Goal: Transaction & Acquisition: Purchase product/service

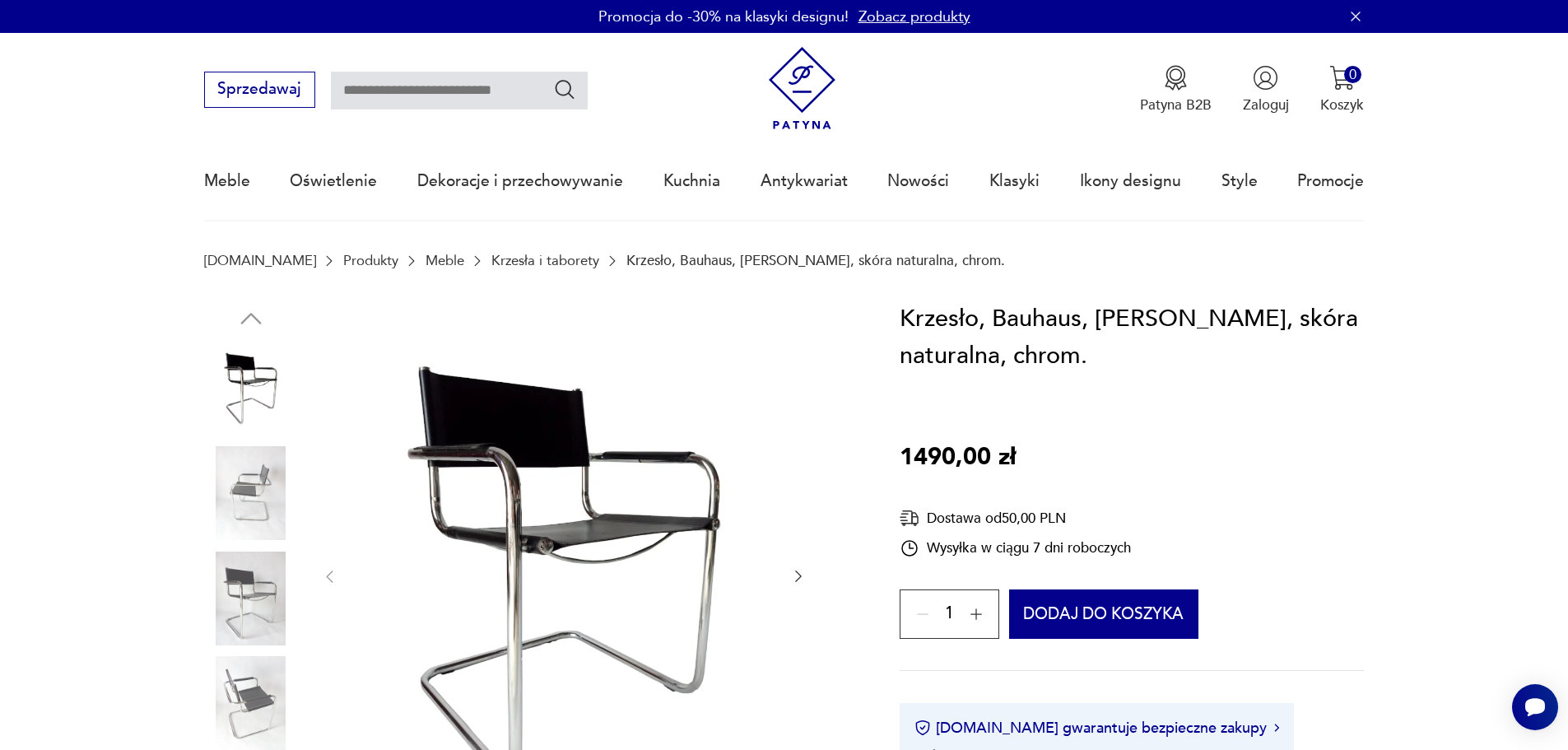
click at [1114, 364] on h1 "Krzesło, Bauhaus, [PERSON_NAME], skóra naturalna, chrom." at bounding box center [1132, 338] width 464 height 75
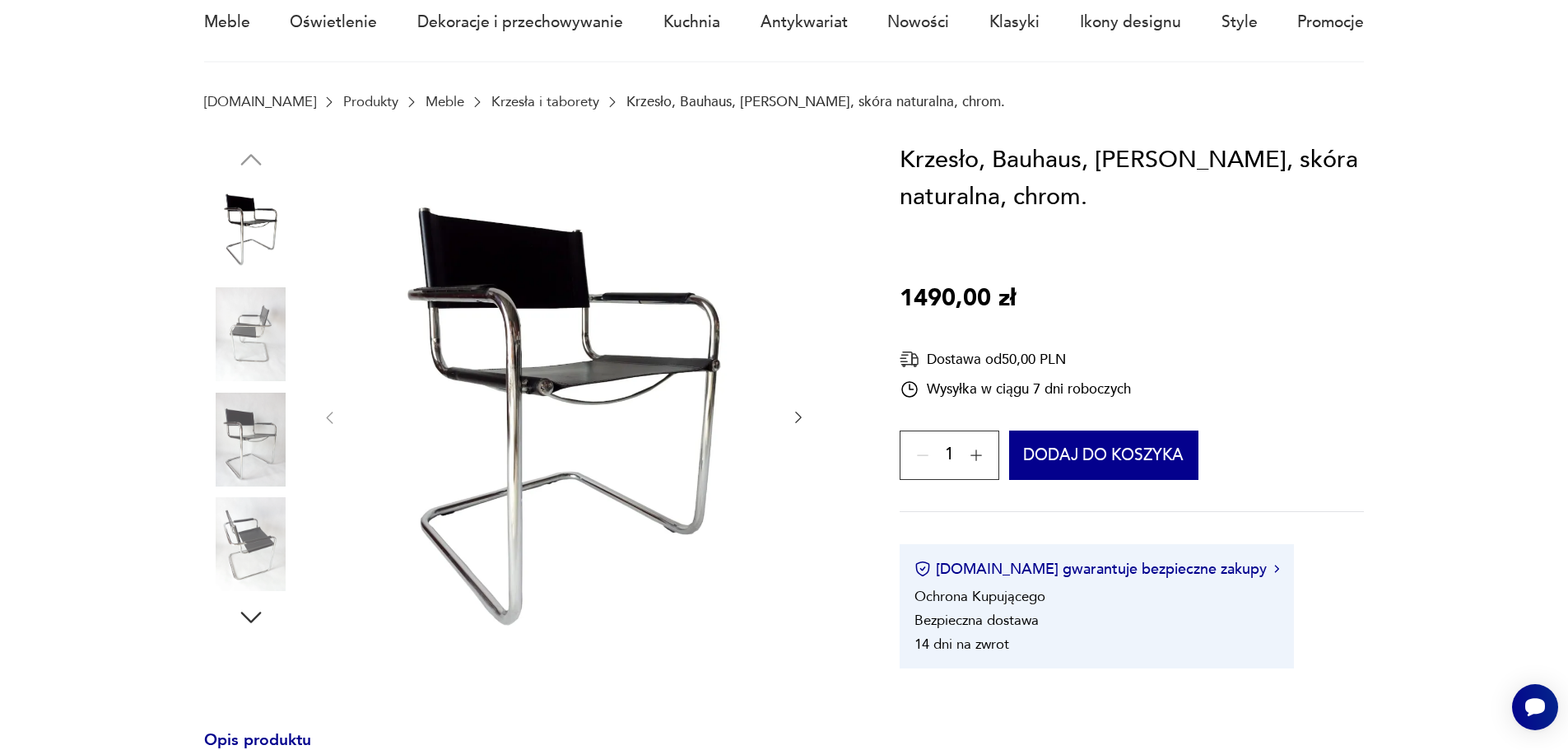
scroll to position [165, 0]
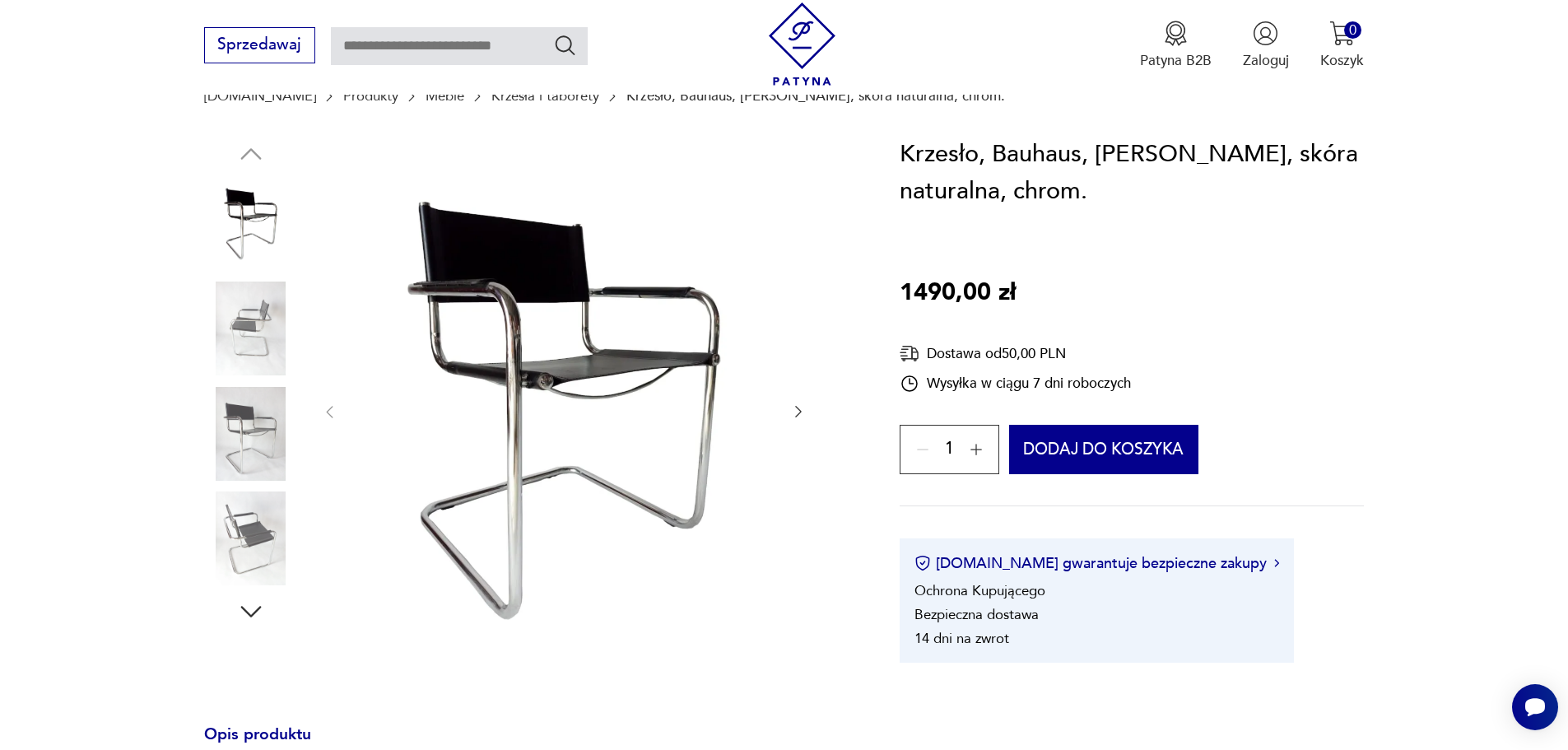
click at [268, 300] on img at bounding box center [251, 328] width 94 height 94
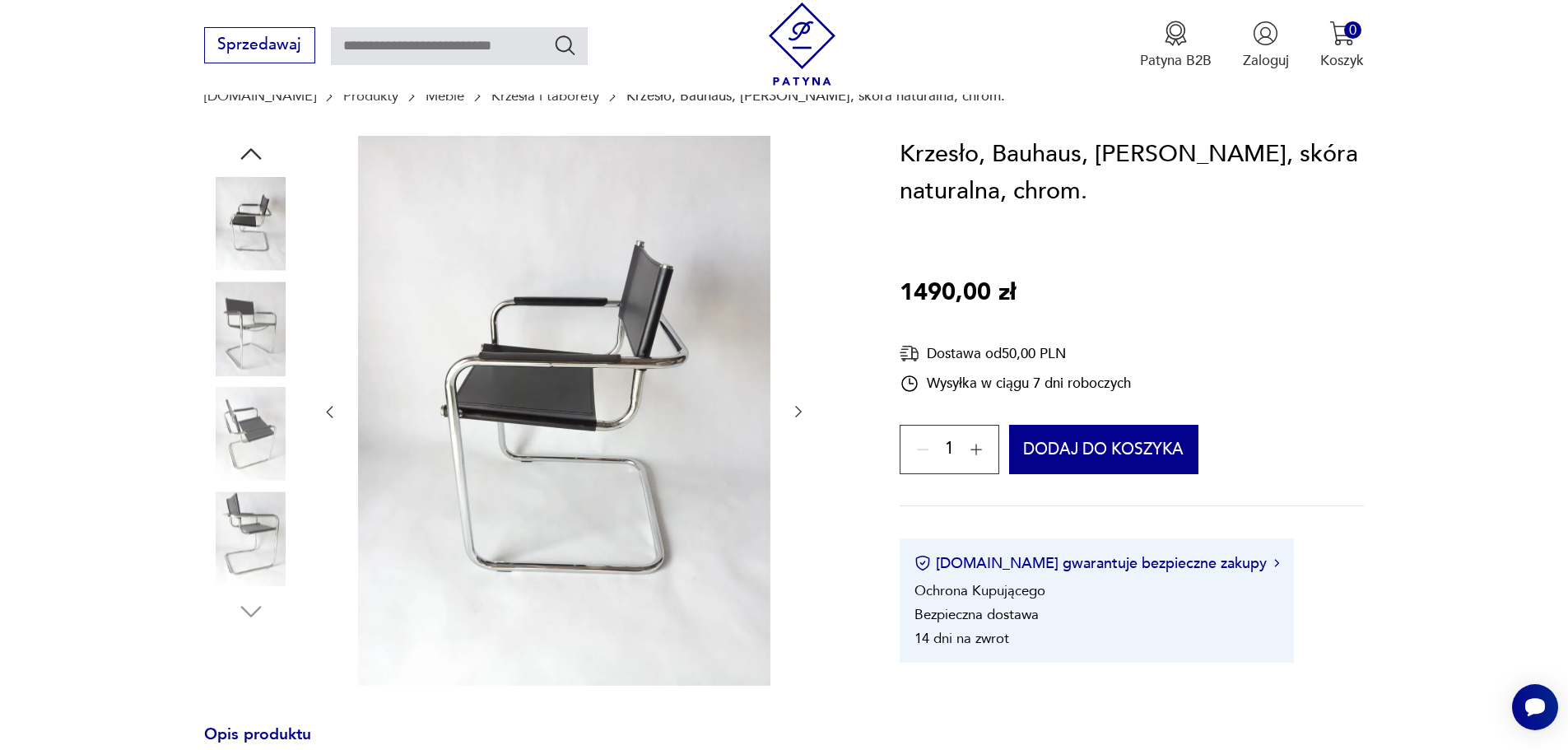
click at [224, 404] on img at bounding box center [251, 434] width 94 height 94
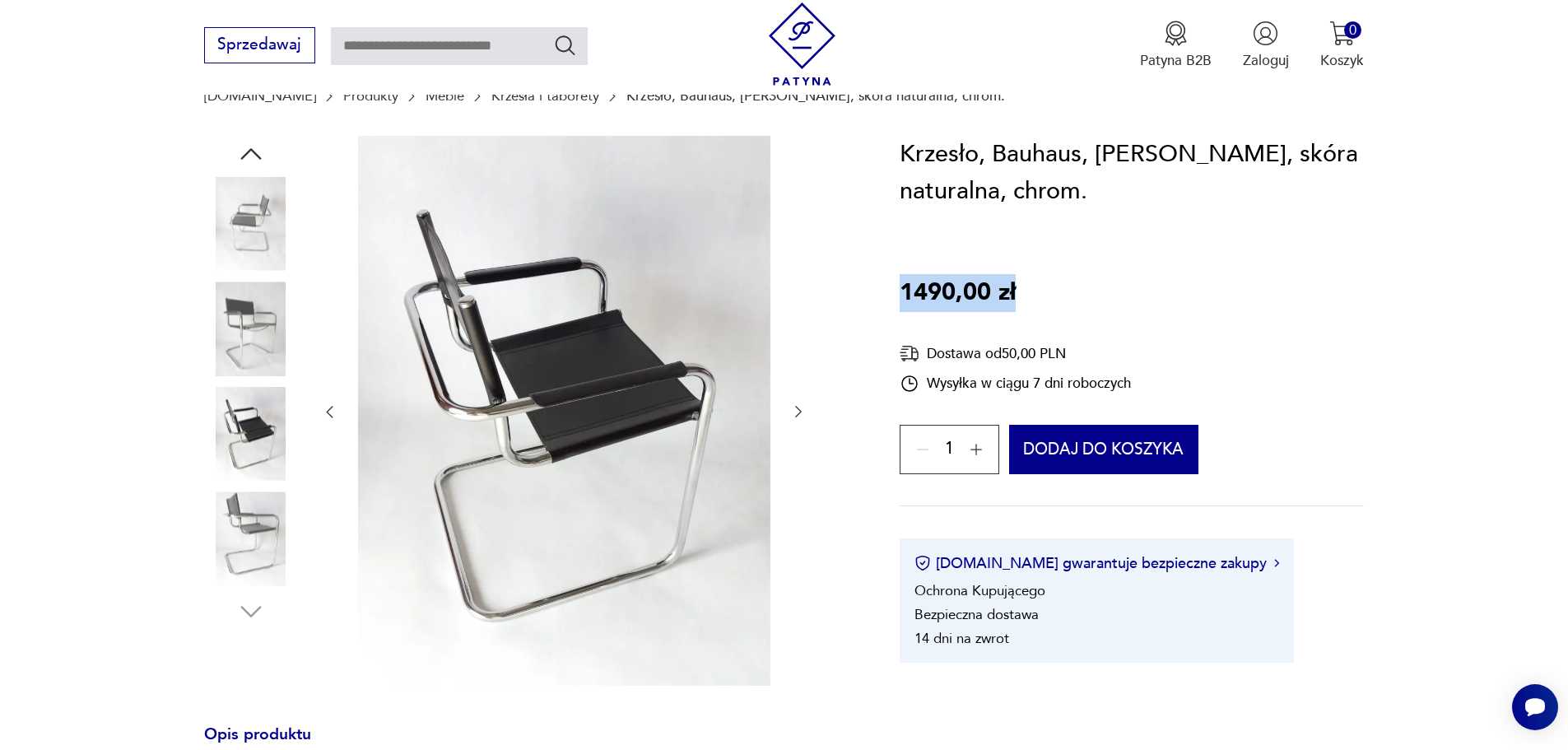
drag, startPoint x: 1014, startPoint y: 310, endPoint x: 878, endPoint y: 291, distance: 137.3
click at [878, 291] on section "Opis produktu Krzesło, Bauhaus, [PERSON_NAME], chromowane krzesło, skóra. Siedz…" at bounding box center [784, 741] width 1568 height 1212
click at [990, 436] on button "button" at bounding box center [976, 449] width 32 height 32
click at [987, 438] on div "2" at bounding box center [949, 449] width 99 height 49
click at [982, 450] on div "2" at bounding box center [949, 449] width 99 height 49
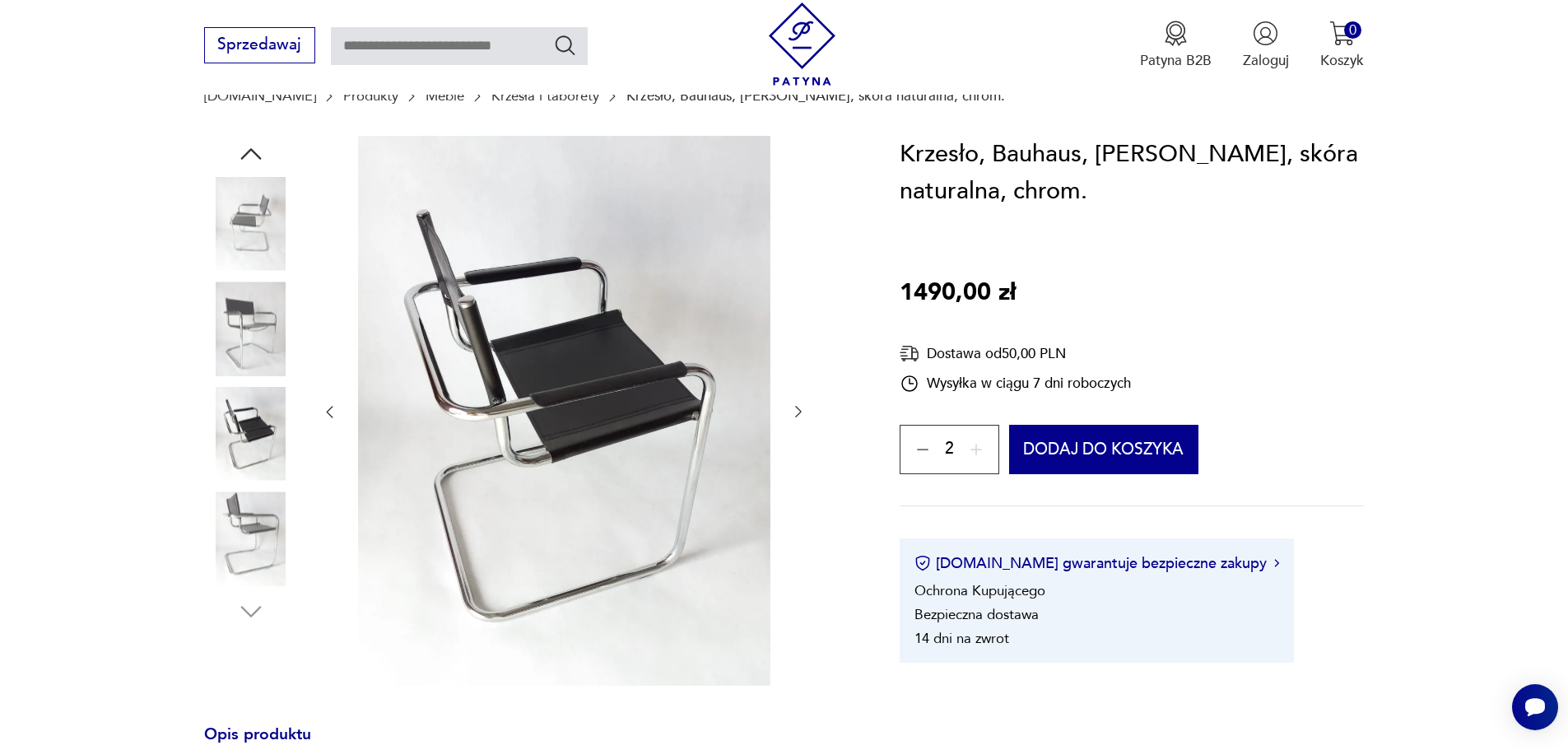
click at [237, 335] on img at bounding box center [251, 328] width 94 height 94
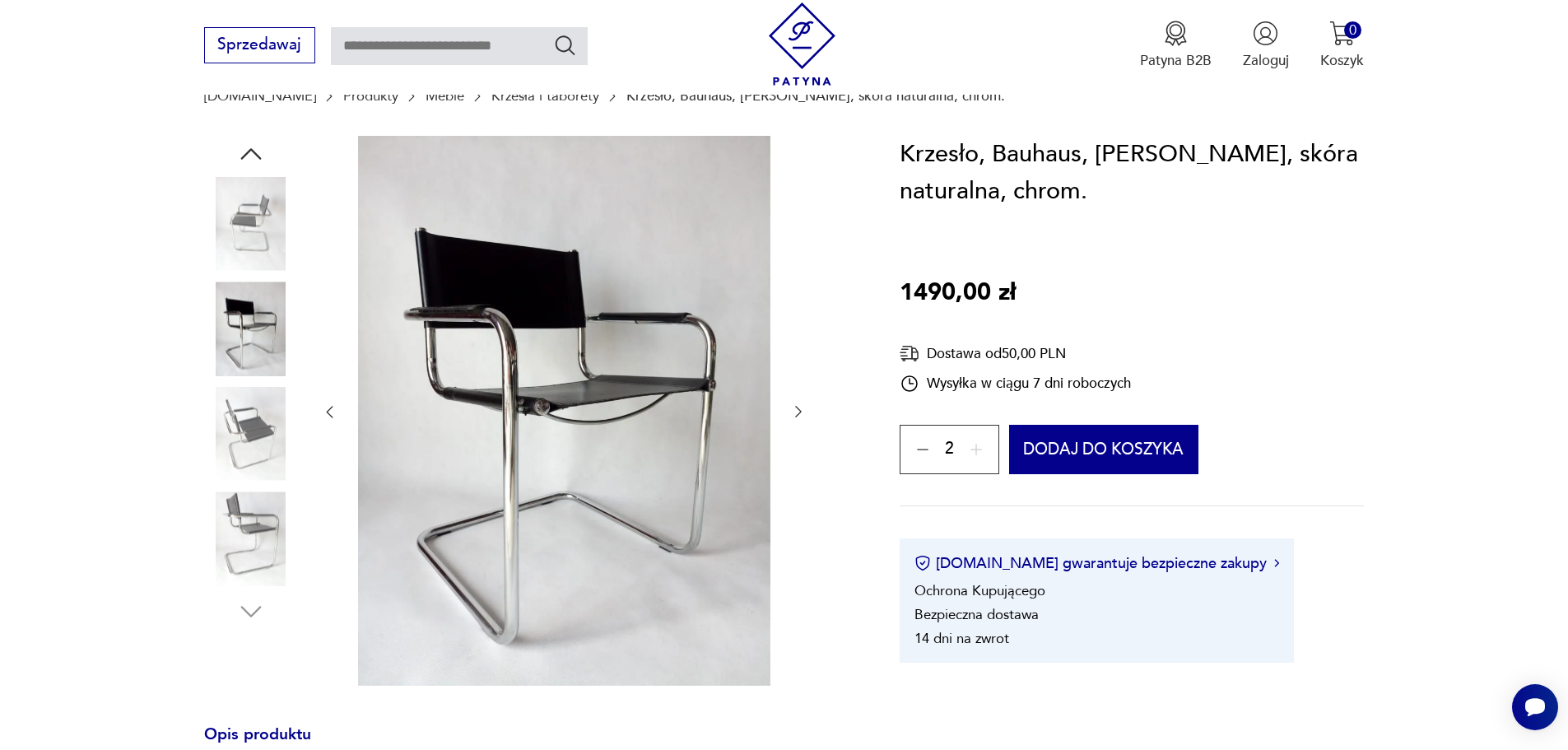
click at [248, 422] on img at bounding box center [251, 434] width 94 height 94
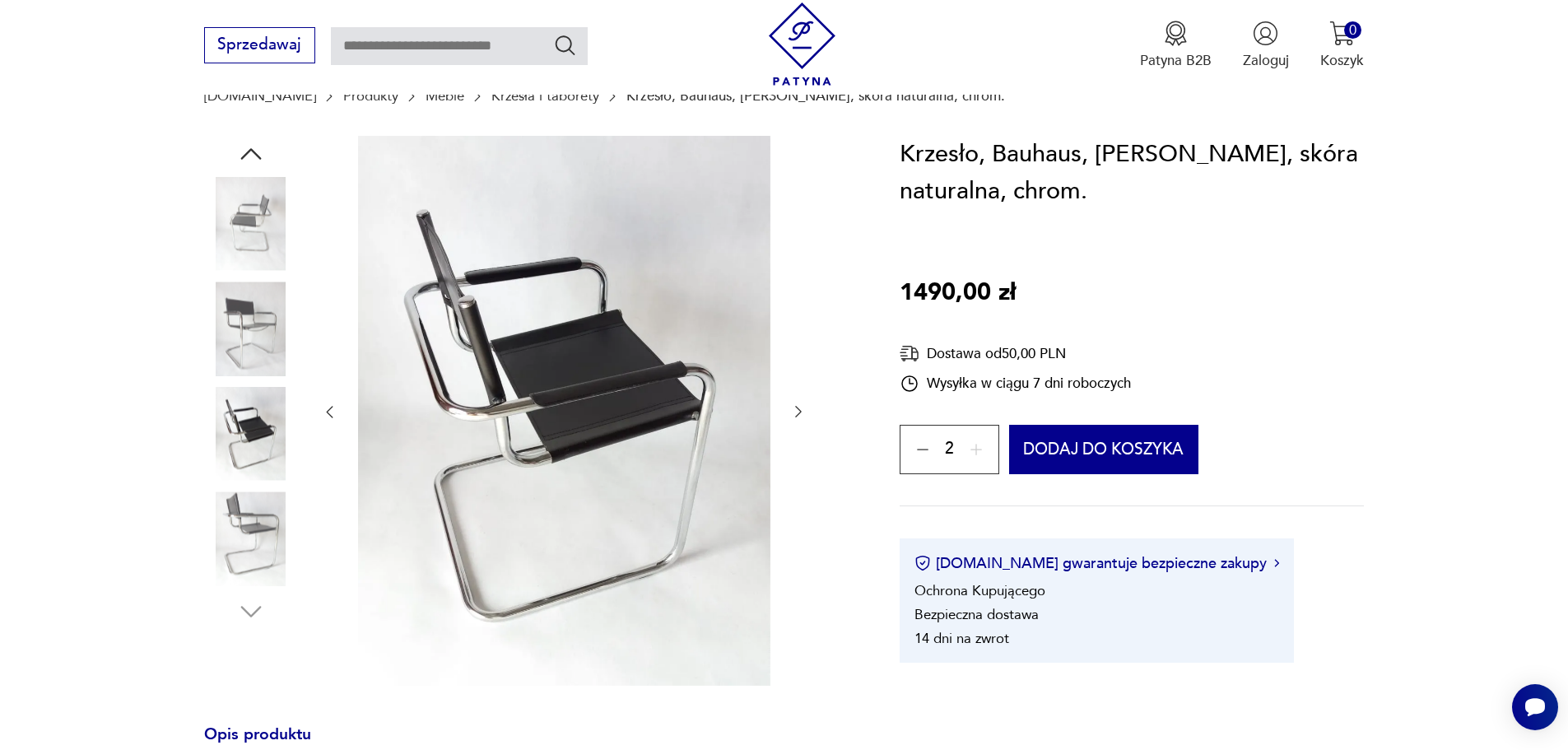
click at [245, 526] on img at bounding box center [251, 538] width 94 height 94
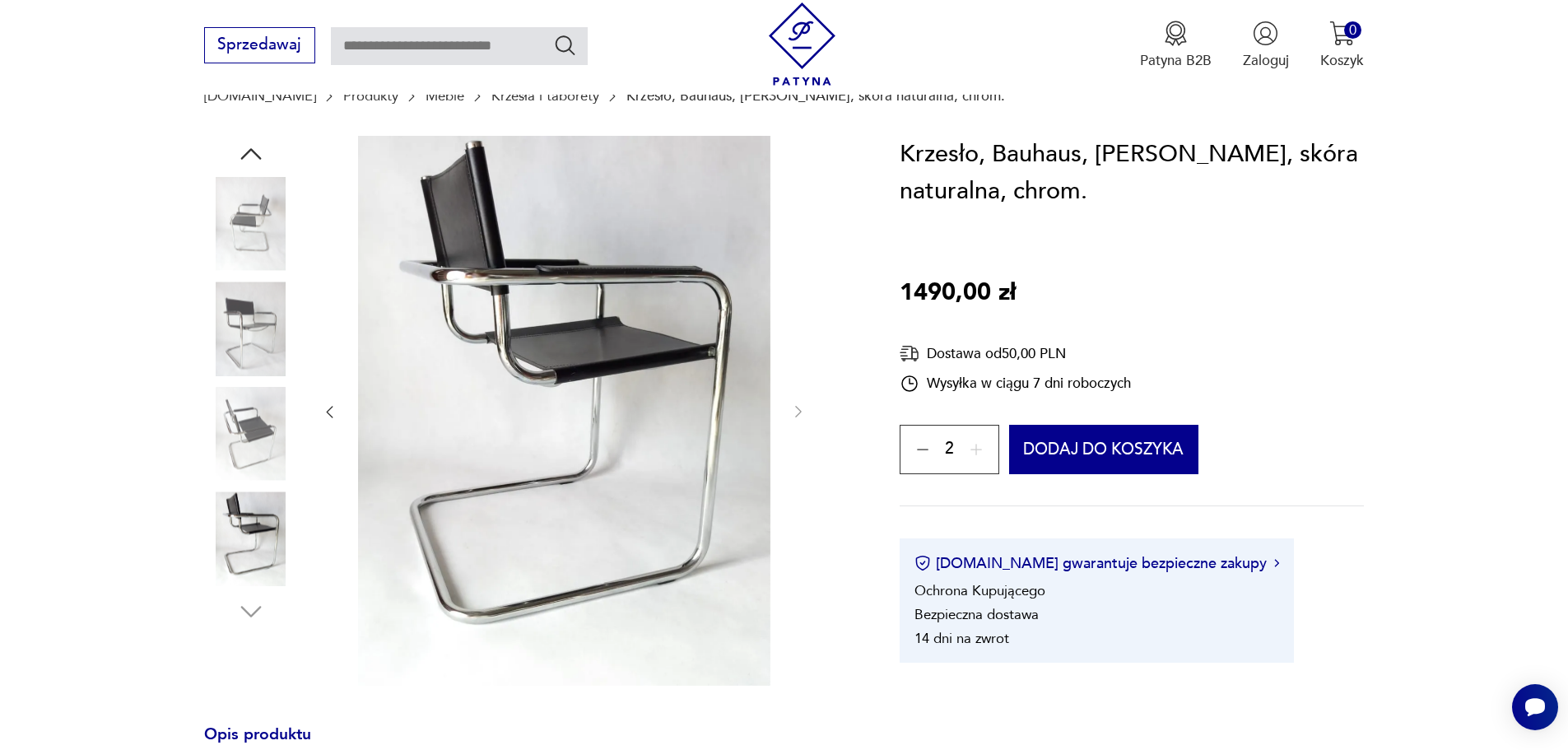
click at [248, 454] on img at bounding box center [251, 434] width 94 height 94
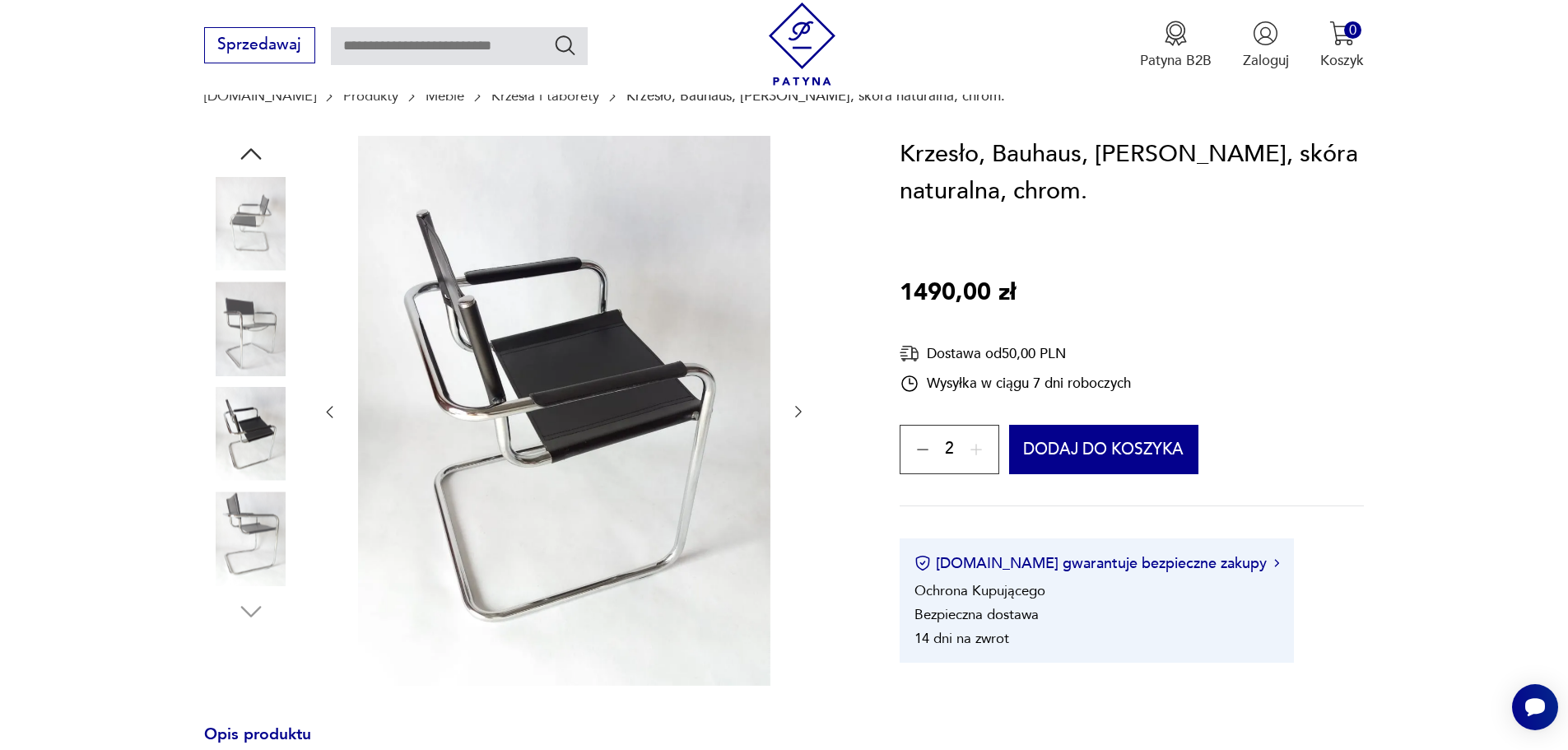
click at [249, 339] on img at bounding box center [251, 328] width 94 height 94
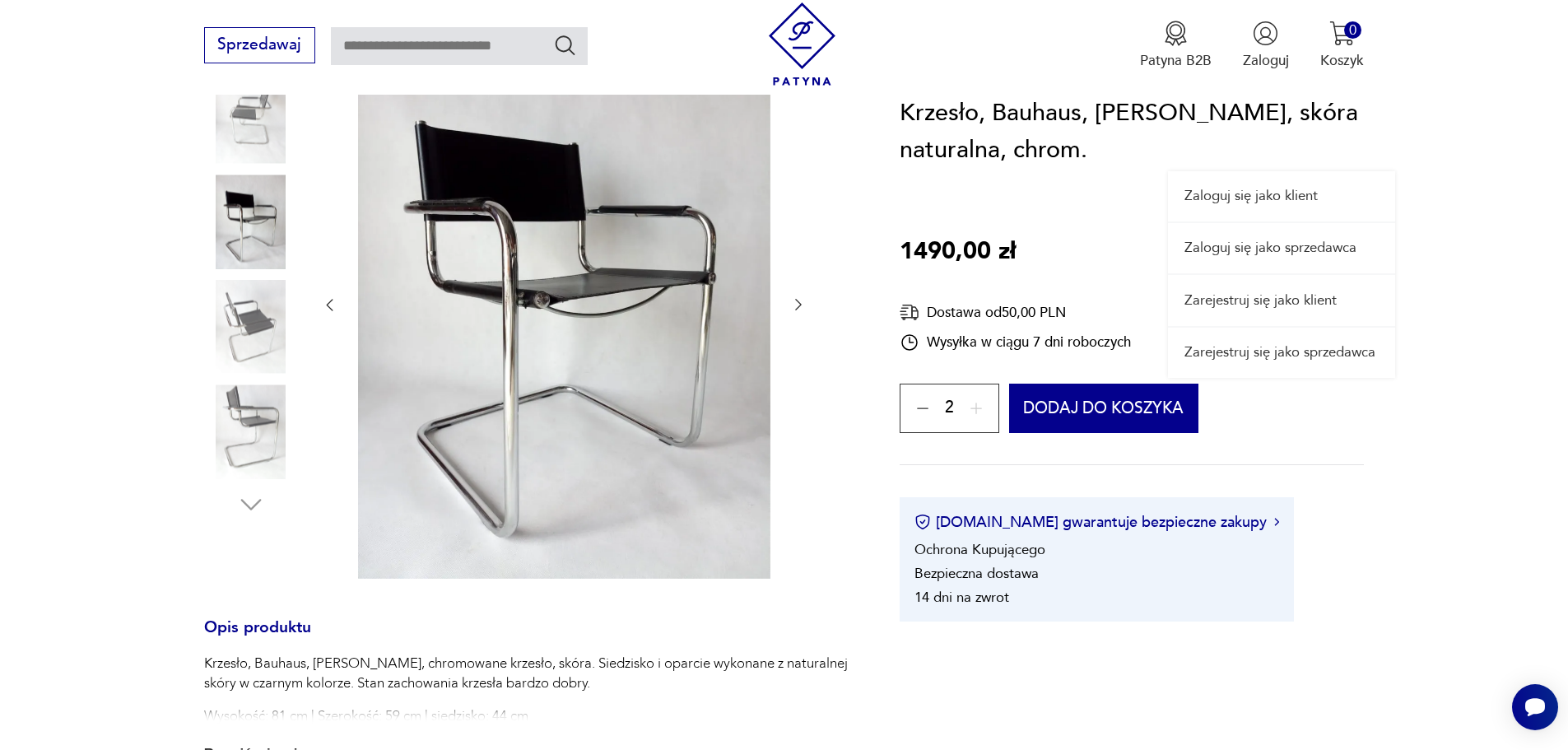
scroll to position [576, 0]
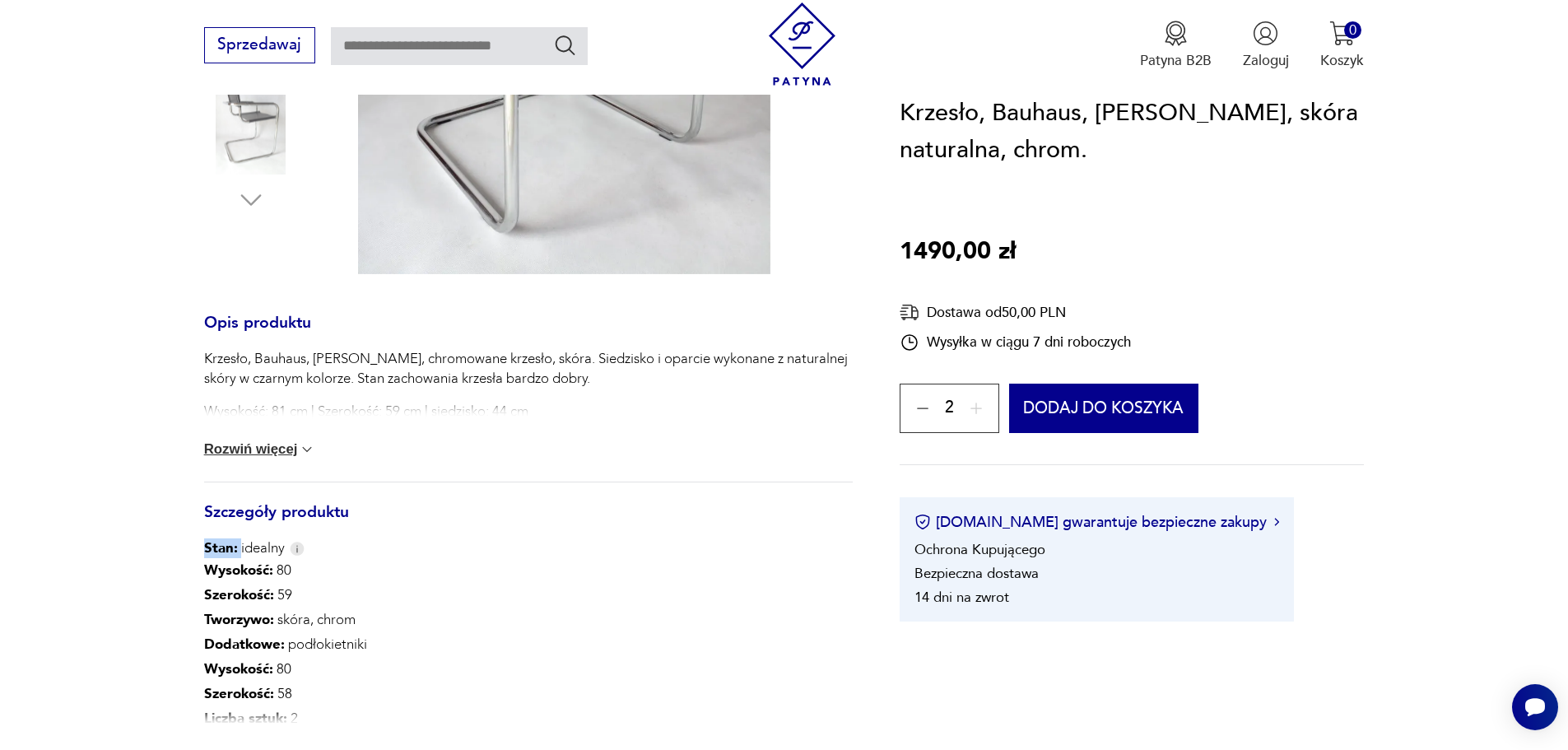
drag, startPoint x: 241, startPoint y: 548, endPoint x: 294, endPoint y: 549, distance: 53.0
click at [292, 549] on div "Stan: idealny" at bounding box center [528, 548] width 649 height 20
click at [146, 552] on section "Opis produktu Krzesło, Bauhaus, [PERSON_NAME], chromowane krzesło, skóra. Siedz…" at bounding box center [784, 330] width 1568 height 1212
click at [304, 450] on img at bounding box center [306, 449] width 16 height 16
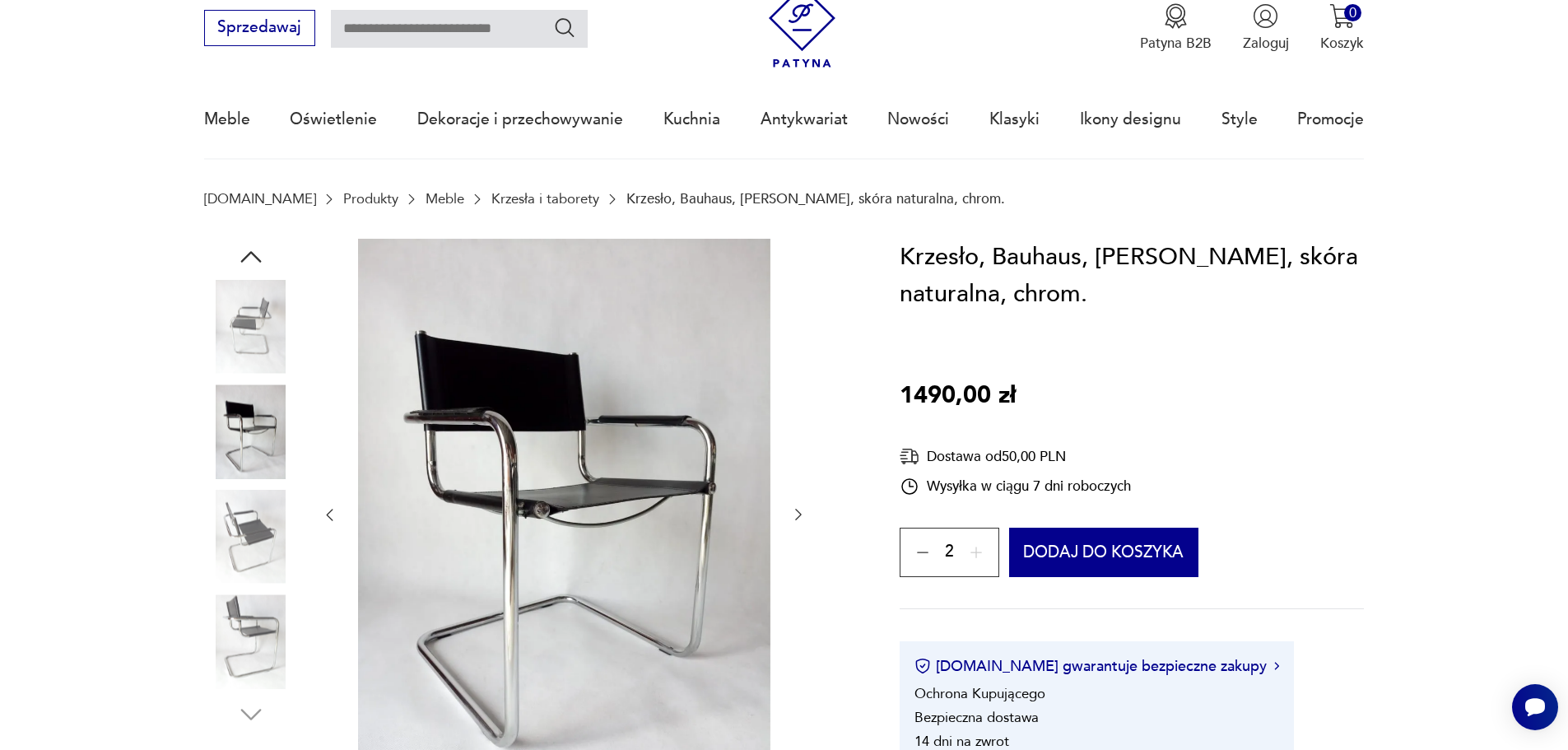
scroll to position [0, 0]
